Goal: Task Accomplishment & Management: Use online tool/utility

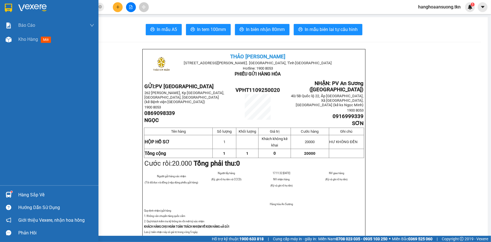
click at [41, 8] on img at bounding box center [32, 8] width 28 height 8
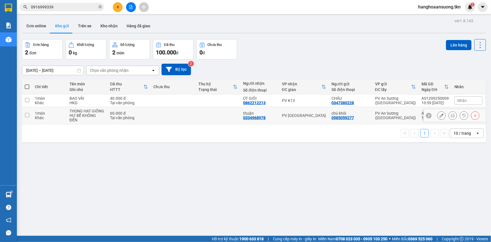
click at [28, 113] on input "checkbox" at bounding box center [27, 115] width 4 height 4
checkbox input "true"
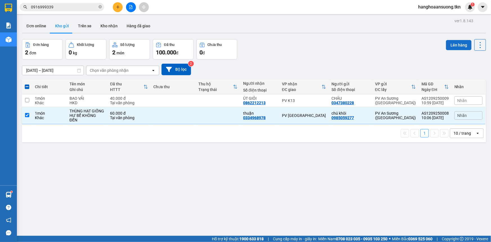
click at [449, 48] on button "Lên hàng" at bounding box center [459, 45] width 26 height 10
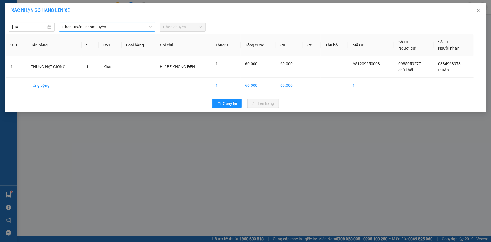
click at [122, 30] on span "Chọn tuyến - nhóm tuyến" at bounding box center [106, 27] width 89 height 8
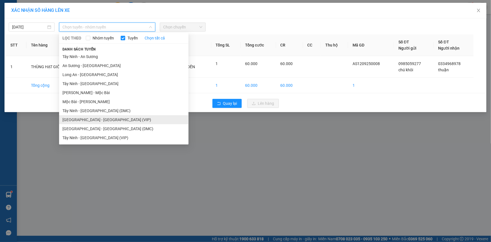
click at [92, 121] on li "[GEOGRAPHIC_DATA] - [GEOGRAPHIC_DATA] (VIP)" at bounding box center [123, 119] width 129 height 9
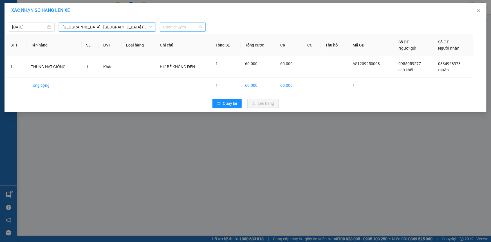
click at [178, 29] on span "Chọn chuyến" at bounding box center [182, 27] width 39 height 8
type input "4792"
click at [193, 39] on div "09:40 - 70H-047.92" at bounding box center [185, 38] width 44 height 6
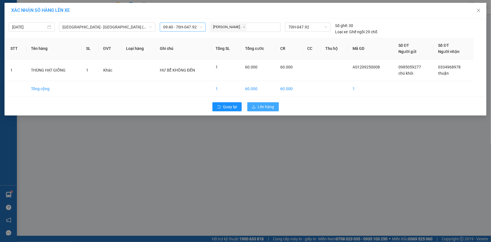
click at [274, 109] on button "Lên hàng" at bounding box center [263, 106] width 32 height 9
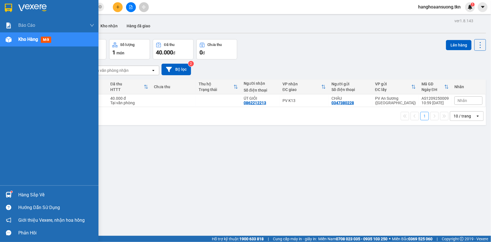
click at [55, 191] on div "Hàng sắp về" at bounding box center [56, 194] width 76 height 8
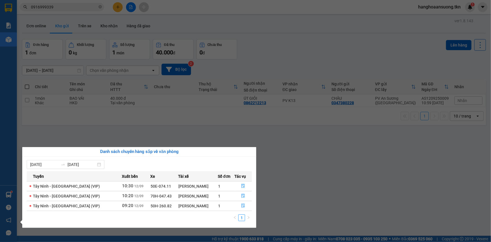
click at [211, 138] on section "Kết quả tìm kiếm ( 3 ) Bộ lọc Mã ĐH Trạng thái Món hàng Thu hộ Tổng cước Chưa c…" at bounding box center [245, 121] width 491 height 242
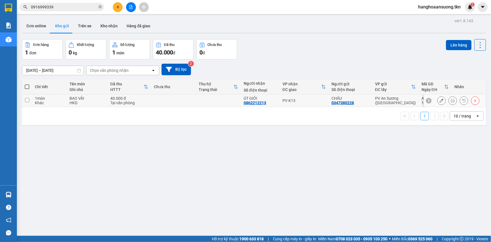
click at [25, 100] on input "checkbox" at bounding box center [27, 100] width 4 height 4
checkbox input "true"
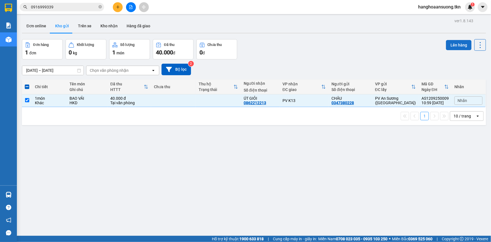
click at [447, 45] on button "Lên hàng" at bounding box center [459, 45] width 26 height 10
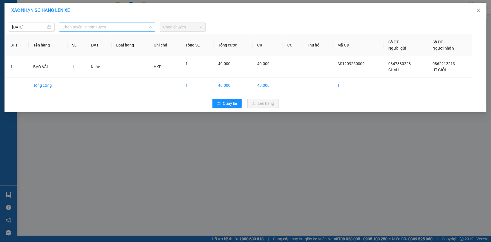
click at [109, 27] on span "Chọn tuyến - nhóm tuyến" at bounding box center [106, 27] width 89 height 8
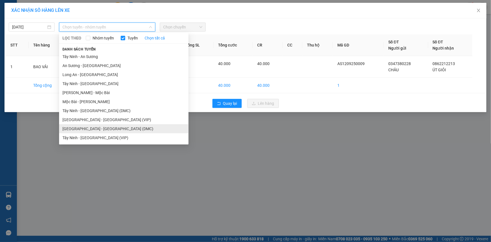
click at [121, 126] on li "[GEOGRAPHIC_DATA] - [GEOGRAPHIC_DATA] (DMC)" at bounding box center [123, 128] width 129 height 9
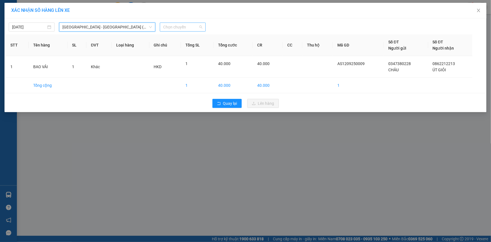
click at [182, 26] on span "Chọn chuyến" at bounding box center [182, 27] width 39 height 8
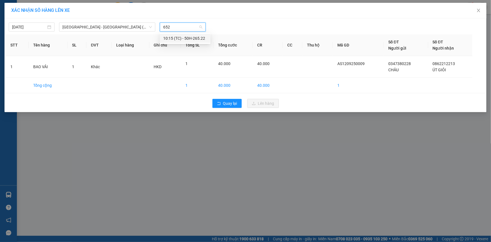
type input "6522"
click at [192, 37] on div "10:15 (TC) - 50H-265.22" at bounding box center [185, 38] width 44 height 6
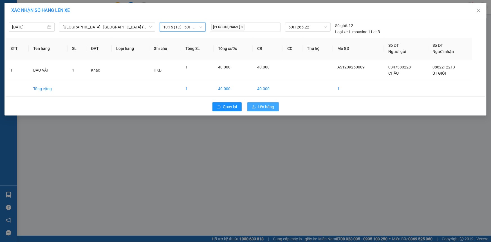
click at [275, 108] on button "Lên hàng" at bounding box center [263, 106] width 32 height 9
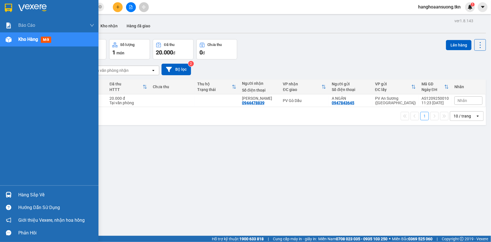
click at [46, 196] on div "Hàng sắp về" at bounding box center [56, 194] width 76 height 8
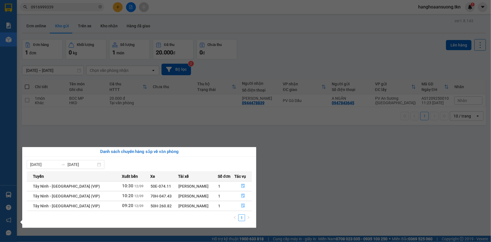
click at [412, 188] on section "Kết quả tìm kiếm ( 3 ) Bộ lọc Mã ĐH Trạng thái Món hàng Thu hộ Tổng cước Chưa c…" at bounding box center [245, 121] width 491 height 242
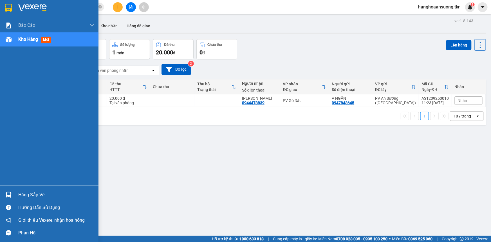
click at [17, 191] on div "Hàng sắp về" at bounding box center [49, 194] width 98 height 13
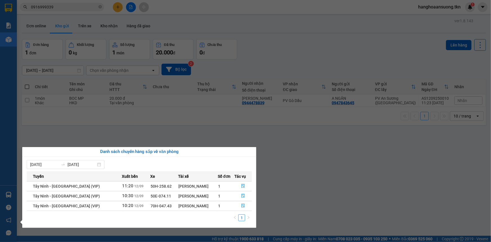
click at [153, 121] on section "Kết quả tìm kiếm ( 3 ) Bộ lọc Mã ĐH Trạng thái Món hàng Thu hộ Tổng cước Chưa c…" at bounding box center [245, 121] width 491 height 242
